Goal: Task Accomplishment & Management: Complete application form

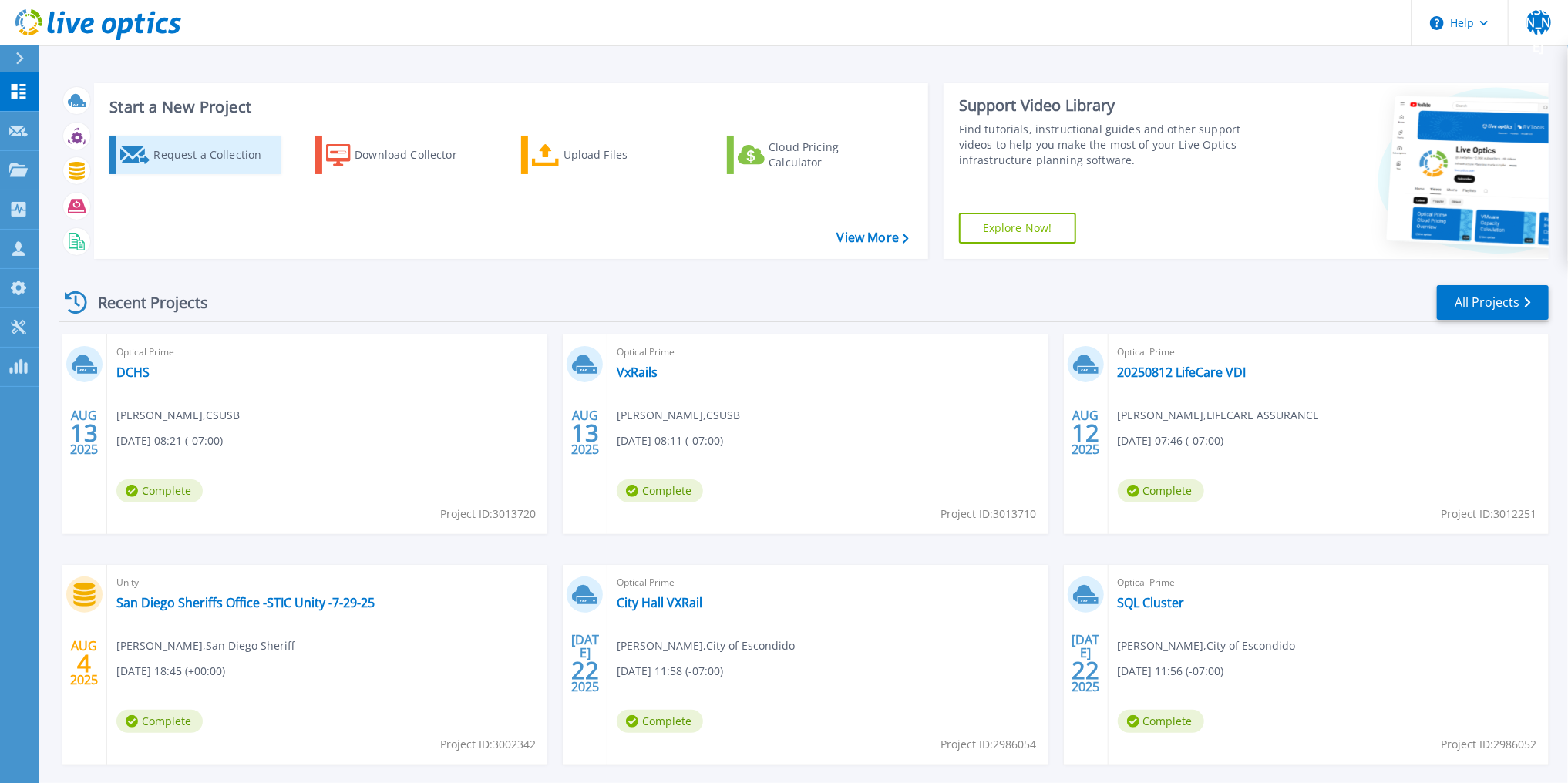
click at [228, 150] on div "Request a Collection" at bounding box center [215, 155] width 123 height 31
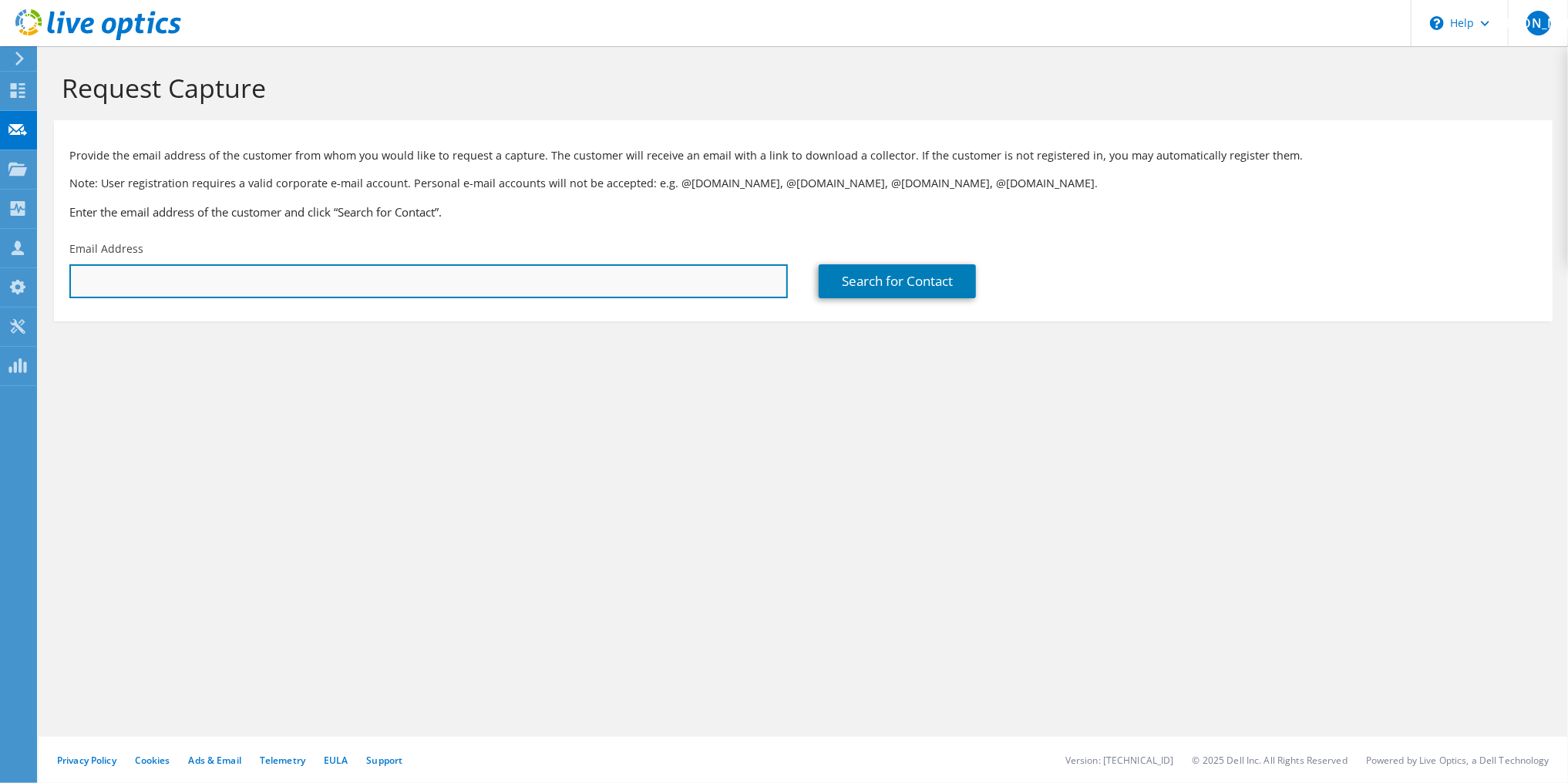
click at [309, 290] on input "text" at bounding box center [428, 282] width 718 height 34
type input "j"
click at [234, 282] on input "text" at bounding box center [428, 282] width 718 height 34
click at [238, 279] on input "text" at bounding box center [428, 282] width 718 height 34
paste input "[EMAIL_ADDRESS][DOMAIN_NAME]"
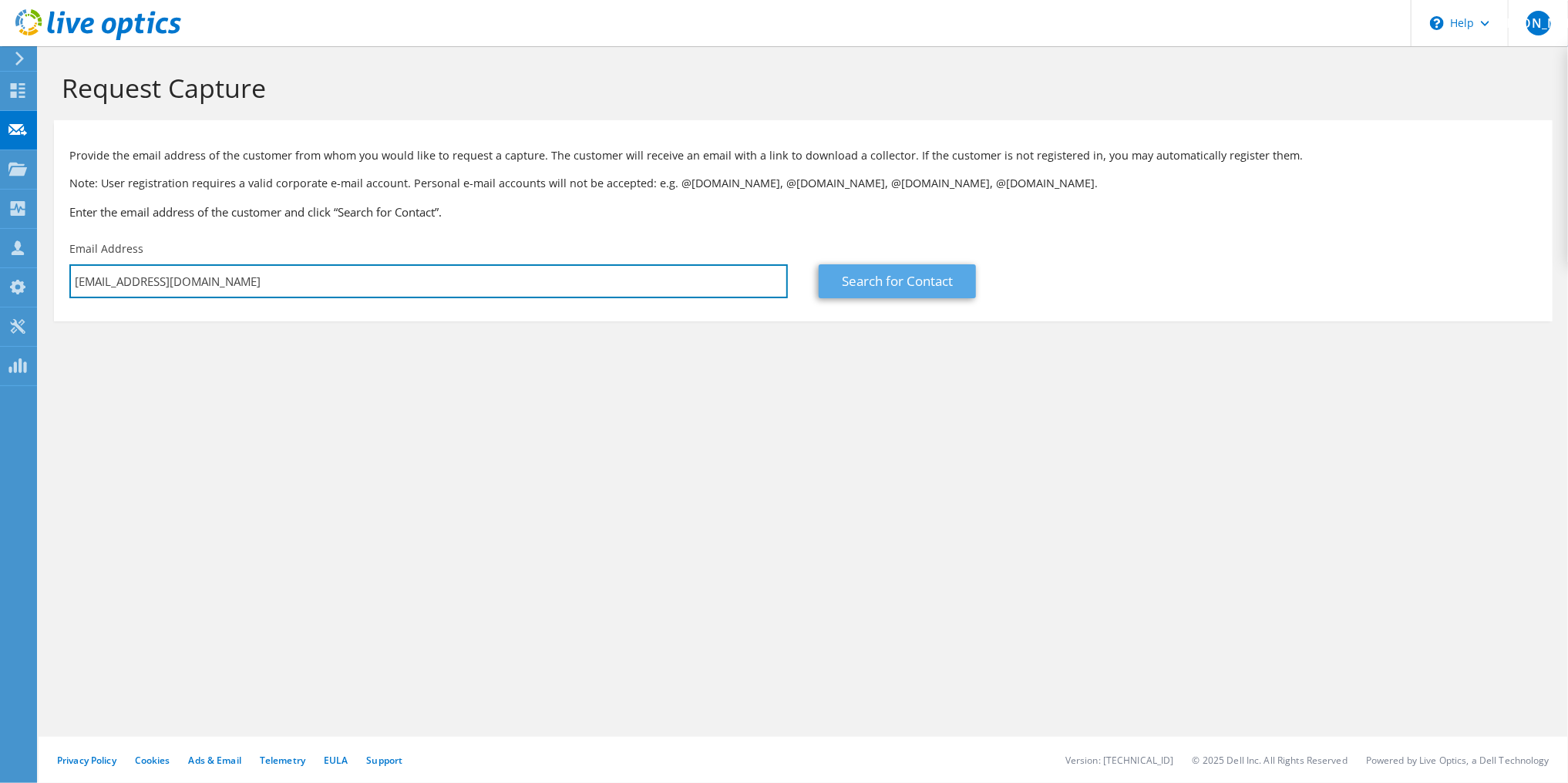
type input "[EMAIL_ADDRESS][DOMAIN_NAME]"
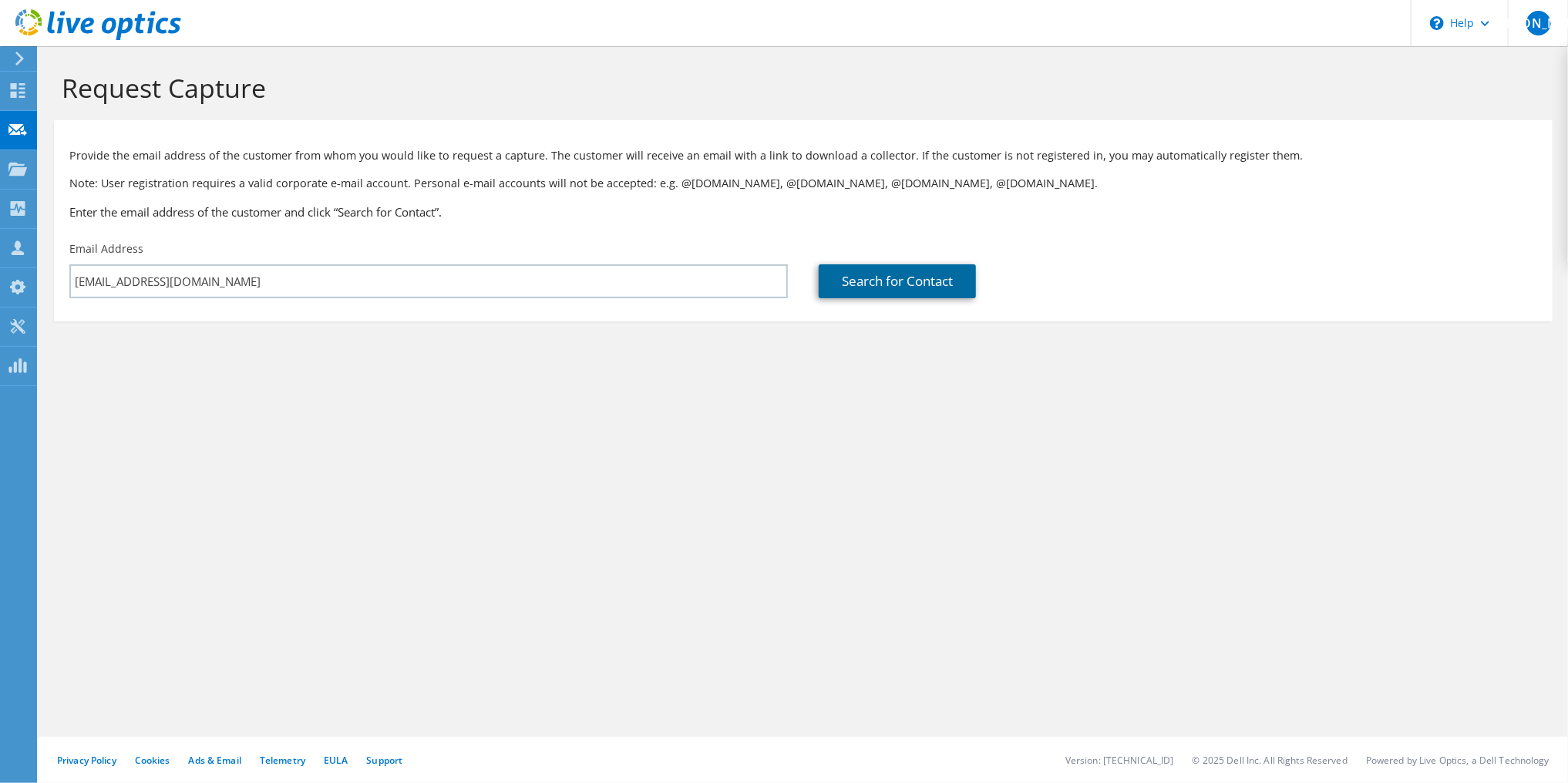
click at [854, 285] on link "Search for Contact" at bounding box center [897, 282] width 157 height 34
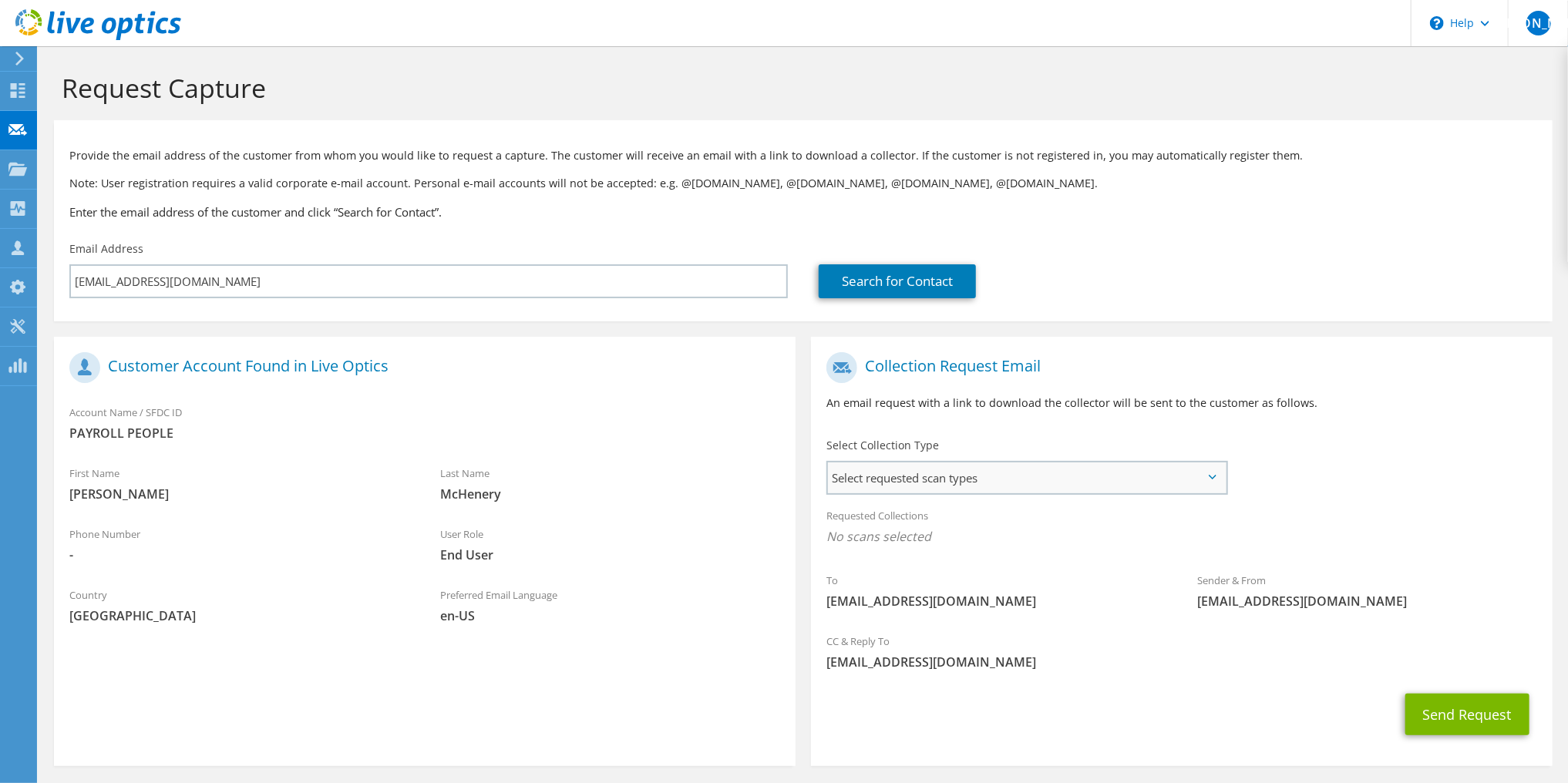
click at [956, 483] on span "Select requested scan types" at bounding box center [1026, 478] width 397 height 31
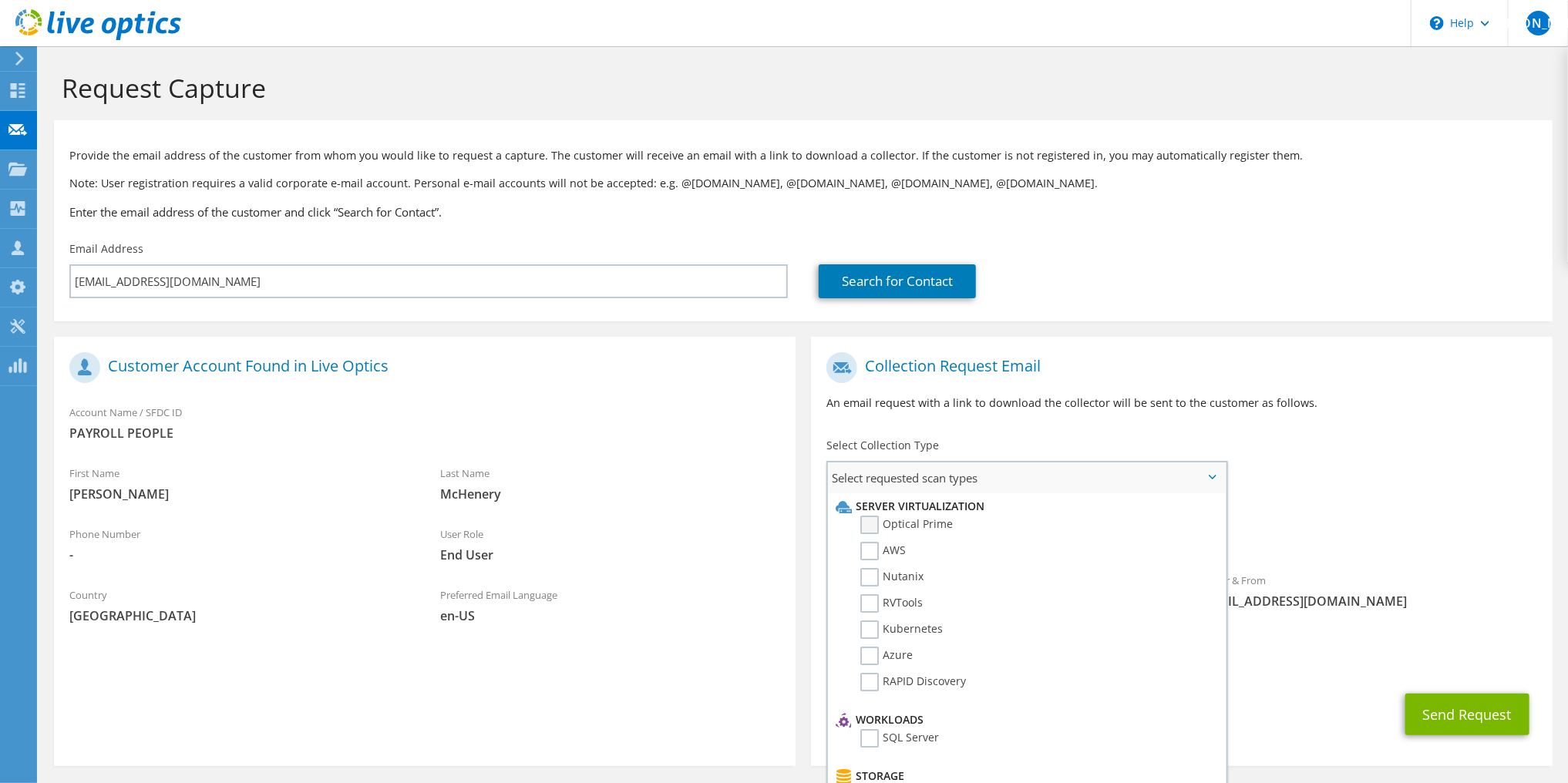
click at [877, 521] on label "Optical Prime" at bounding box center [907, 525] width 93 height 19
click at [0, 0] on input "Optical Prime" at bounding box center [0, 0] width 0 height 0
click at [1483, 716] on button "Send Request" at bounding box center [1467, 719] width 124 height 42
